Goal: Information Seeking & Learning: Learn about a topic

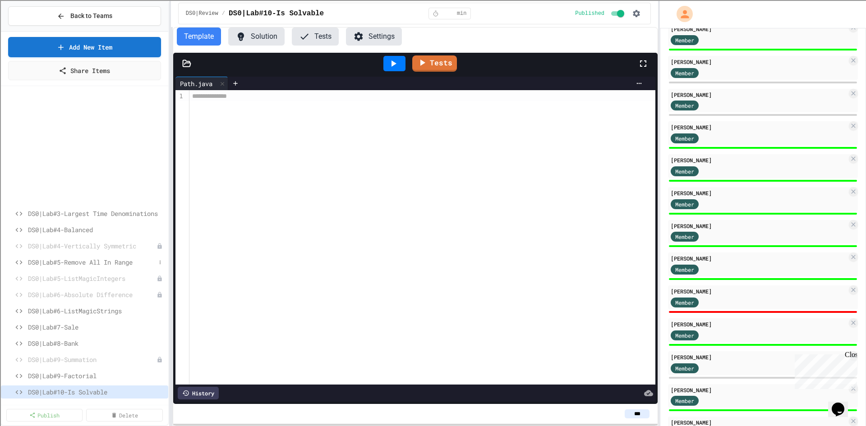
scroll to position [135, 0]
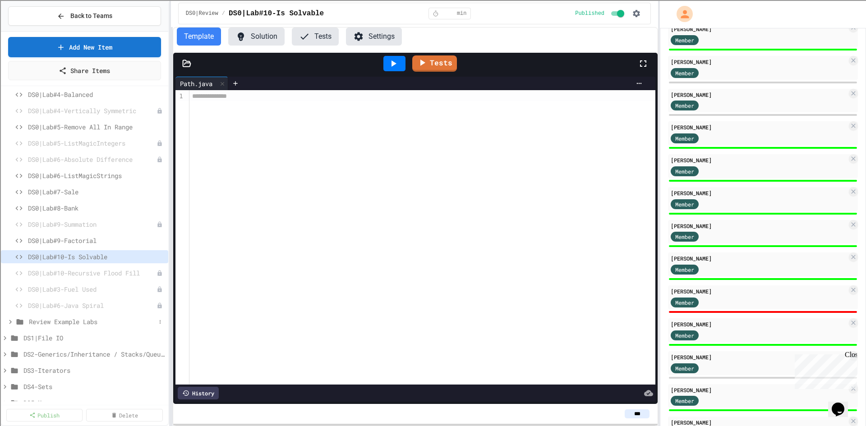
click at [89, 318] on span "Review Example Labs" at bounding box center [92, 321] width 127 height 9
click at [77, 321] on span "Review Example Labs" at bounding box center [92, 321] width 127 height 9
click at [63, 339] on span "DS1|File IO" at bounding box center [89, 337] width 132 height 9
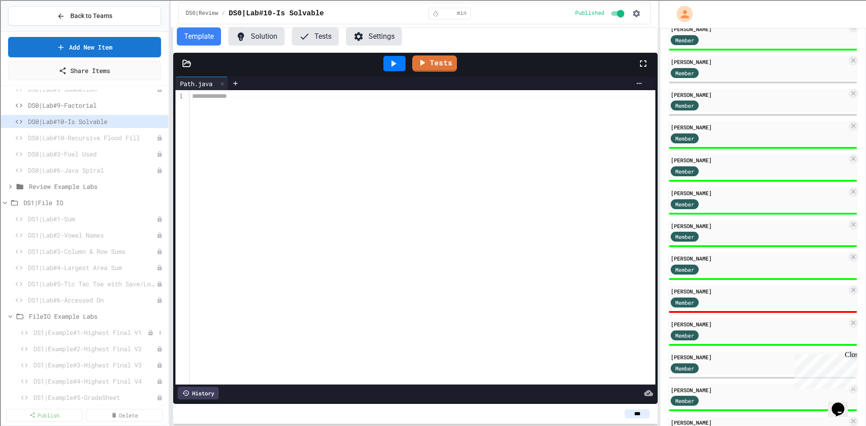
click at [89, 333] on span "DS1|Example#1-Highest Final V1" at bounding box center [90, 332] width 114 height 9
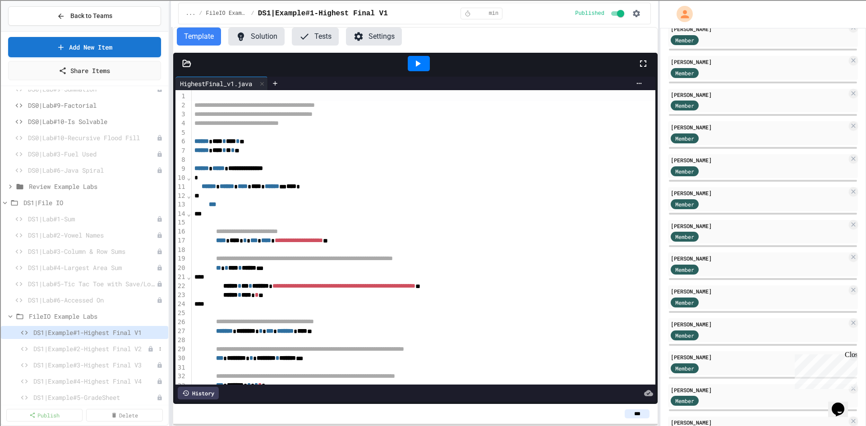
click at [118, 352] on span "DS1|Example#2-Highest Final V2" at bounding box center [90, 348] width 114 height 9
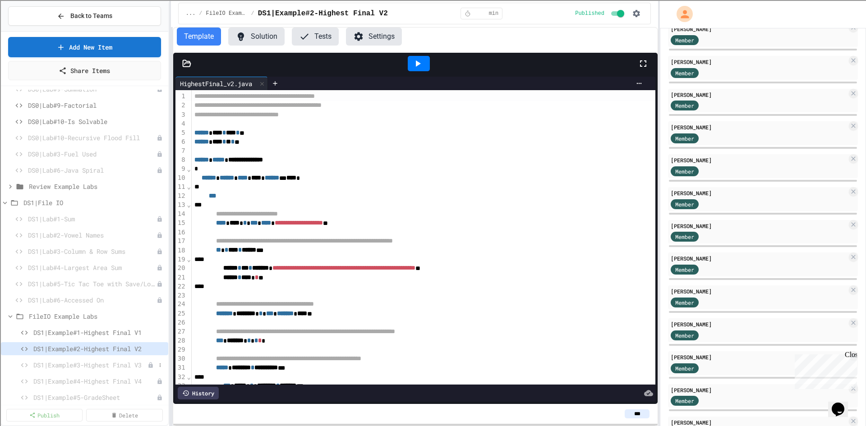
click at [119, 363] on span "DS1|Example#3-Highest Final V3" at bounding box center [90, 364] width 114 height 9
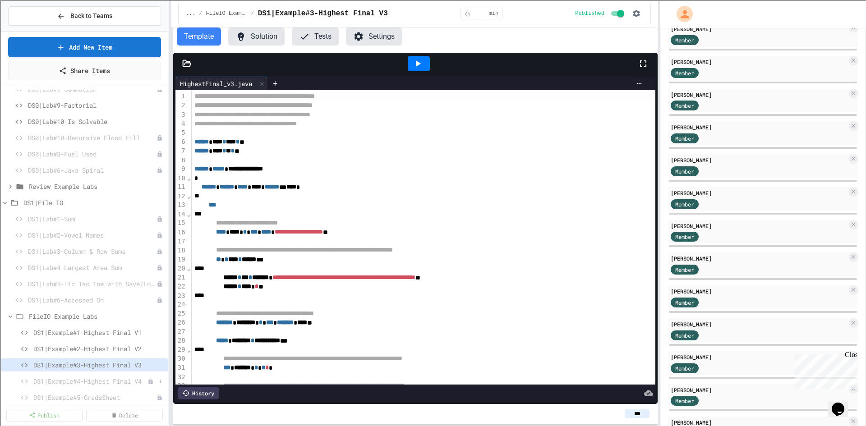
click at [89, 382] on span "DS1|Example#4-Highest Final V4" at bounding box center [90, 381] width 114 height 9
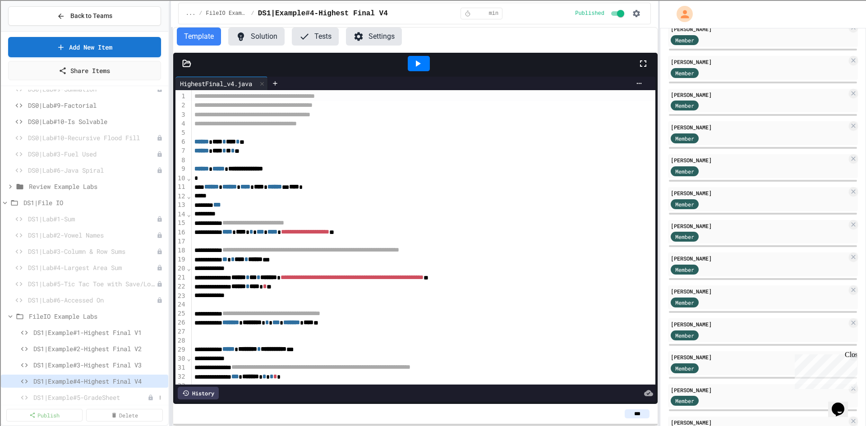
click at [87, 397] on span "DS1|Example#5-GradeSheet" at bounding box center [90, 397] width 114 height 9
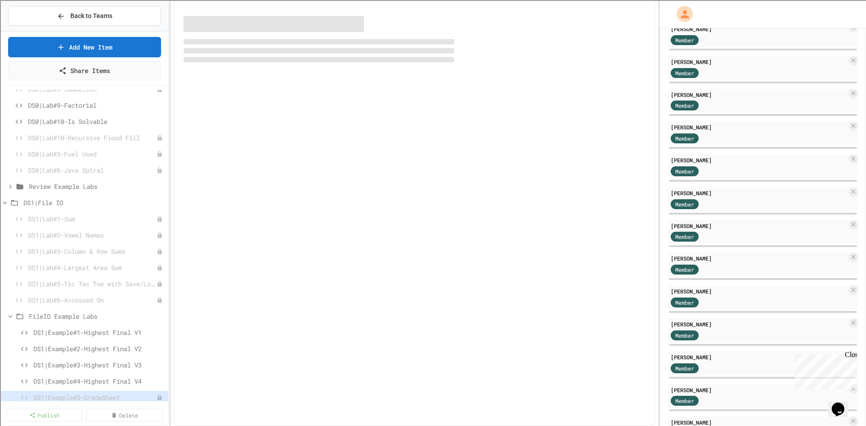
scroll to position [273, 0]
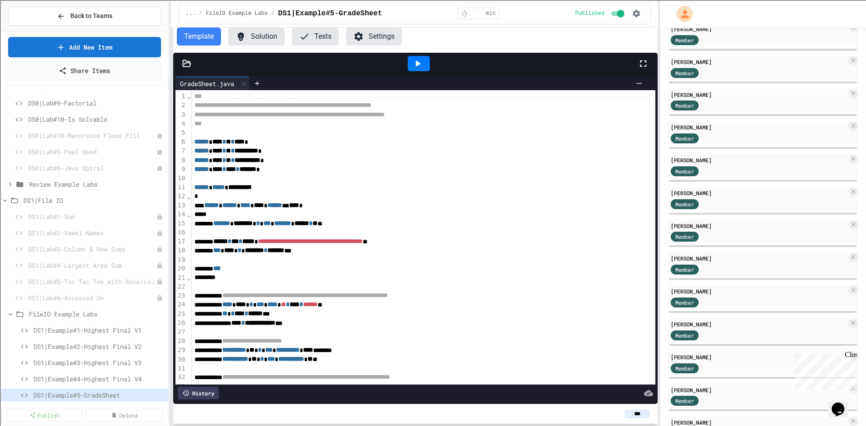
click at [39, 313] on span "FileIO Example Labs" at bounding box center [97, 313] width 136 height 9
